Goal: Task Accomplishment & Management: Complete application form

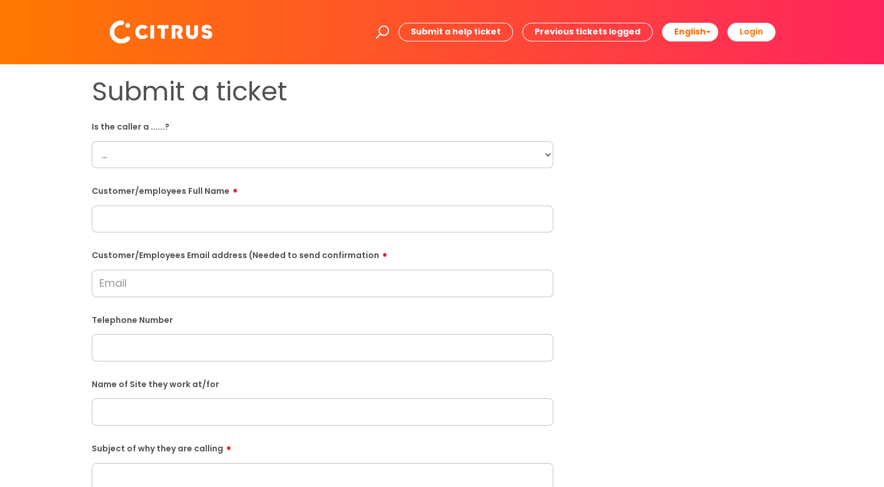
click at [151, 165] on select "... Citrus Customer Citrus Employee [DEMOGRAPHIC_DATA] Supplier" at bounding box center [323, 154] width 462 height 27
select select "Citrus Employee"
click at [92, 141] on select "... Citrus Customer Citrus Employee [DEMOGRAPHIC_DATA] Supplier" at bounding box center [323, 154] width 462 height 27
click at [198, 223] on input "text" at bounding box center [323, 219] width 462 height 27
type input "[PERSON_NAME]"
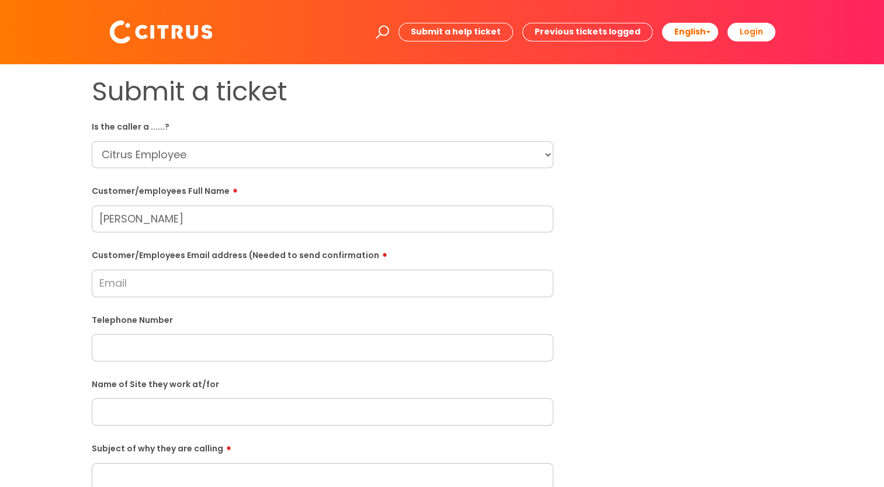
click at [202, 279] on input "Customer/Employees Email address (Needed to send confirmation" at bounding box center [323, 283] width 462 height 27
click at [325, 280] on input "Customer/Employees Email address (Needed to send confirmation" at bounding box center [323, 283] width 462 height 27
paste input "[PERSON_NAME][EMAIL_ADDRESS][PERSON_NAME][DOMAIN_NAME]"
type input "[PERSON_NAME][EMAIL_ADDRESS][PERSON_NAME][DOMAIN_NAME]"
click at [242, 344] on input "text" at bounding box center [323, 347] width 462 height 27
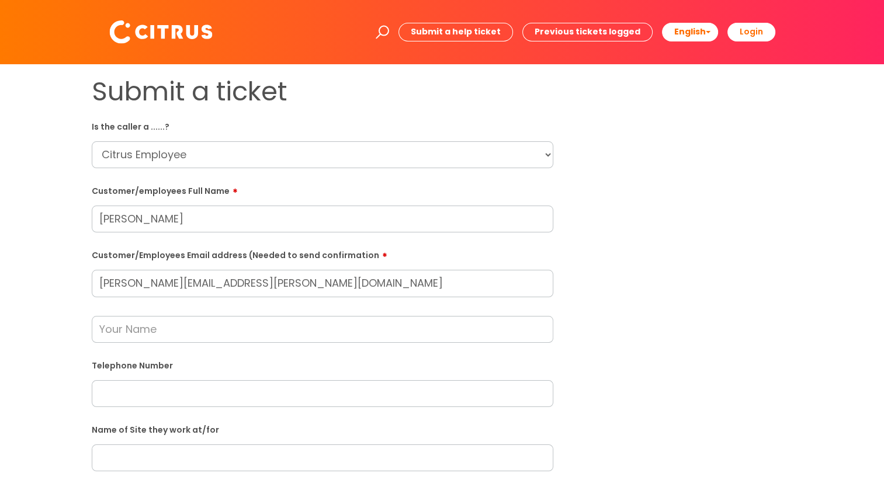
click at [213, 336] on input "text" at bounding box center [323, 329] width 462 height 27
click at [147, 390] on input "text" at bounding box center [323, 394] width 462 height 27
paste input "07891868311"
type input "07891868311"
